Goal: Information Seeking & Learning: Learn about a topic

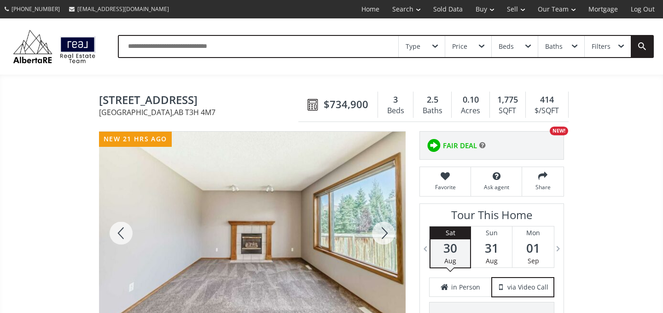
click at [387, 230] on div at bounding box center [384, 233] width 44 height 203
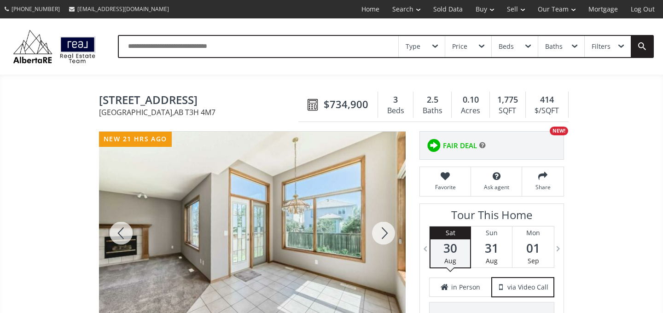
click at [387, 230] on div at bounding box center [384, 233] width 44 height 203
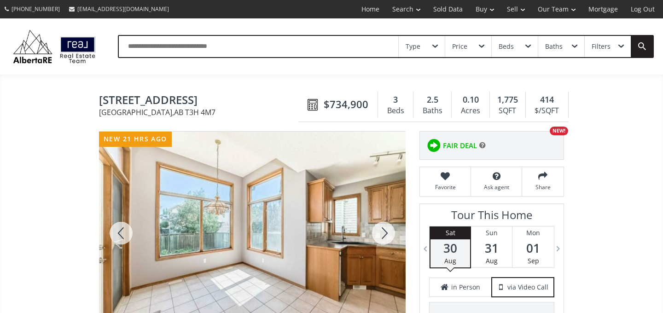
click at [387, 230] on div at bounding box center [384, 233] width 44 height 203
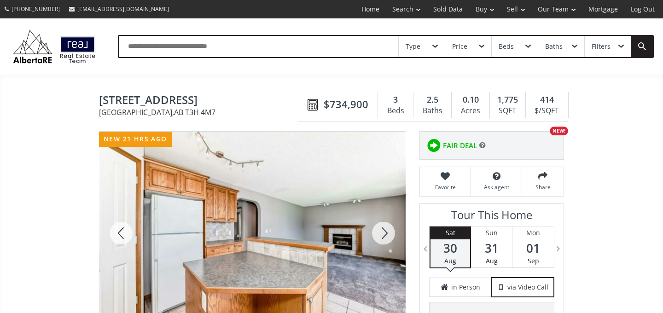
click at [387, 230] on div at bounding box center [384, 233] width 44 height 203
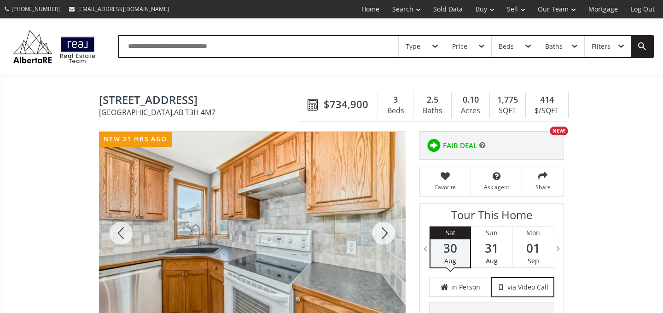
click at [387, 230] on div at bounding box center [384, 233] width 44 height 203
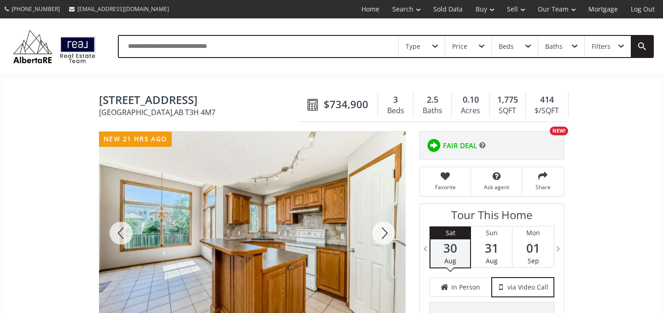
click at [387, 230] on div at bounding box center [384, 233] width 44 height 203
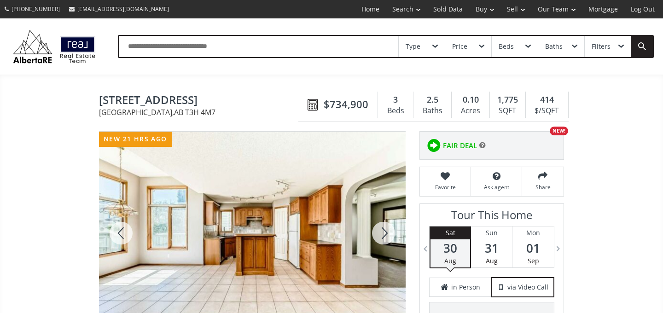
click at [387, 230] on div at bounding box center [384, 233] width 44 height 203
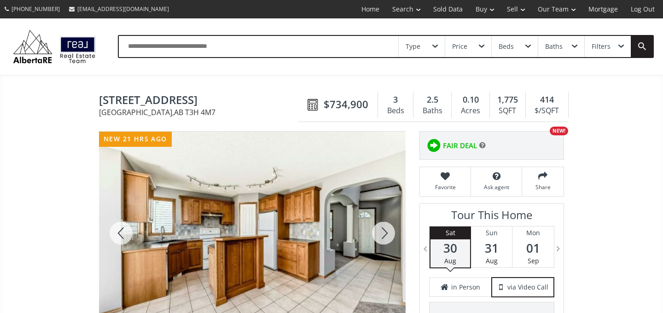
click at [387, 230] on div at bounding box center [384, 233] width 44 height 203
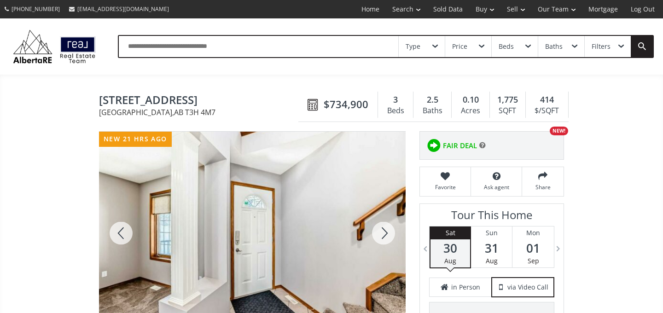
click at [387, 230] on div at bounding box center [384, 233] width 44 height 203
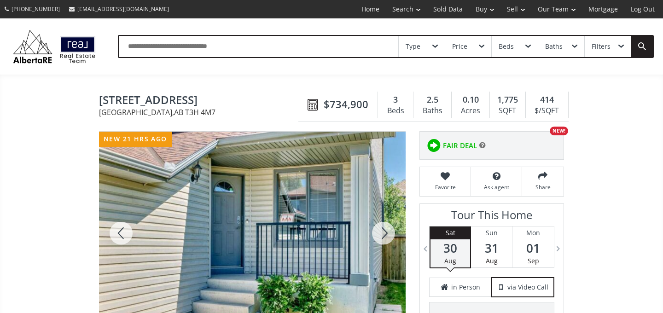
click at [387, 230] on div at bounding box center [384, 233] width 44 height 203
